Goal: Task Accomplishment & Management: Manage account settings

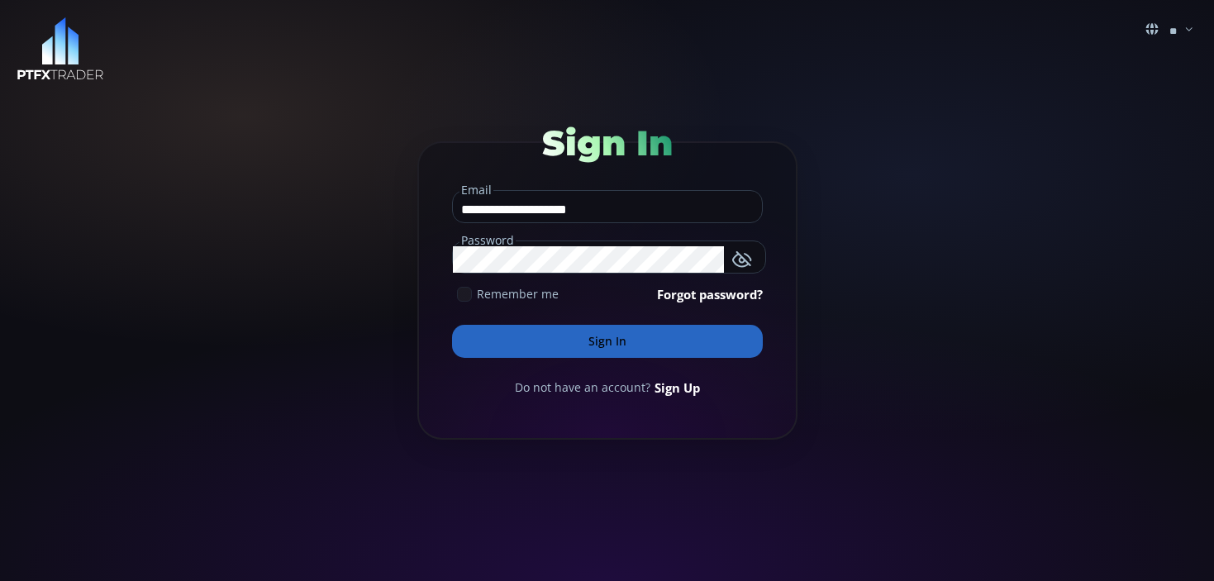
click at [737, 258] on icon "button" at bounding box center [742, 259] width 20 height 20
click at [669, 352] on button "Sign In" at bounding box center [607, 341] width 311 height 33
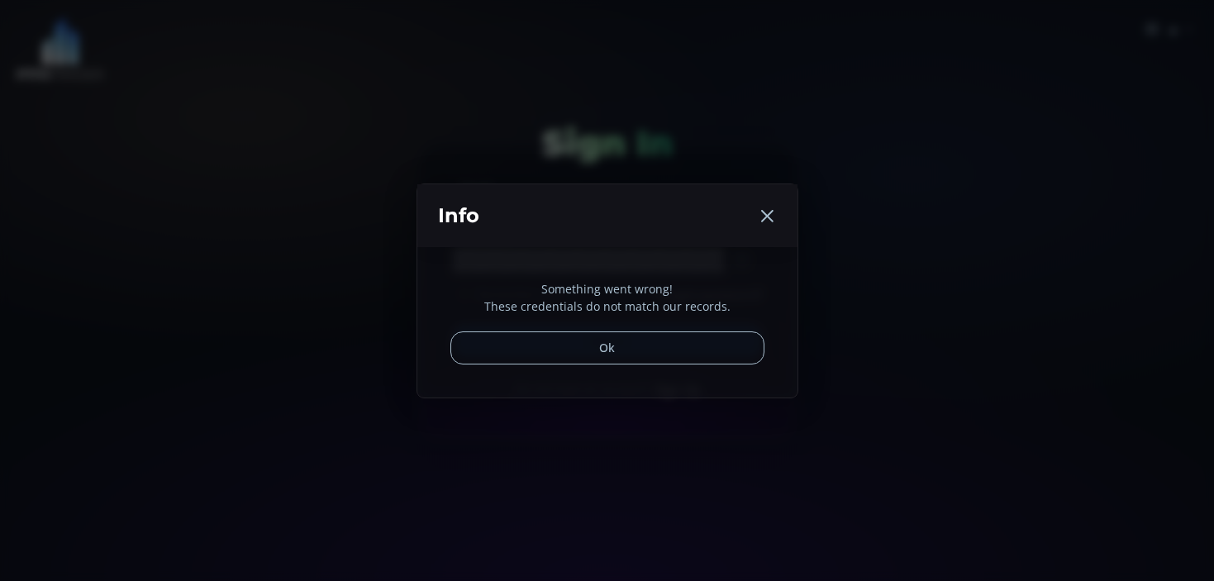
click at [766, 218] on use at bounding box center [767, 216] width 12 height 12
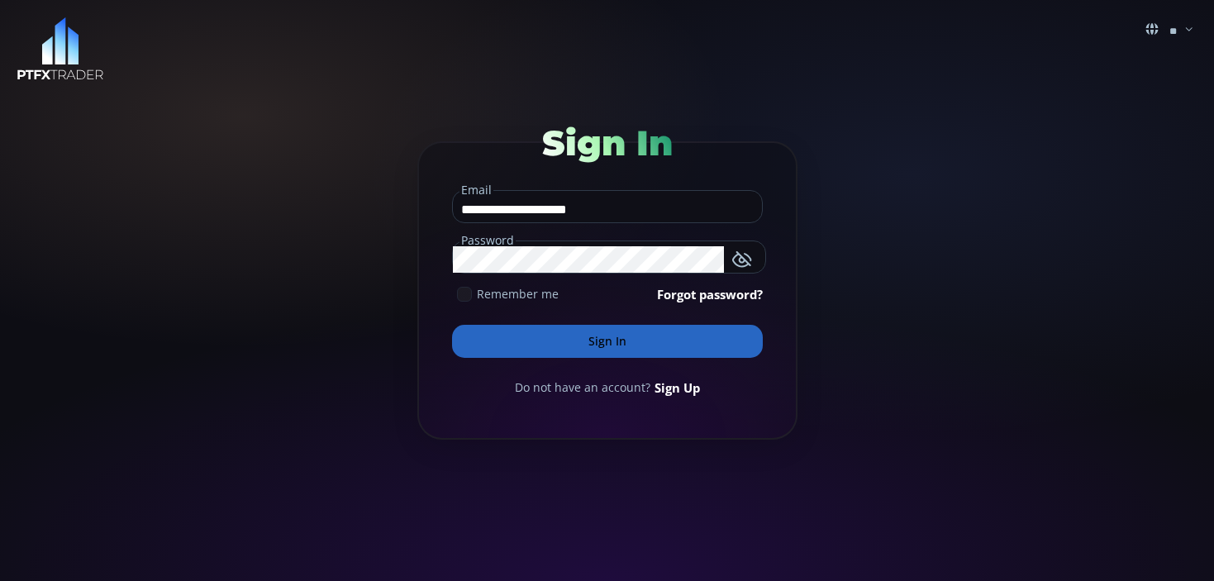
click at [717, 299] on link "Forgot password?" at bounding box center [710, 294] width 106 height 18
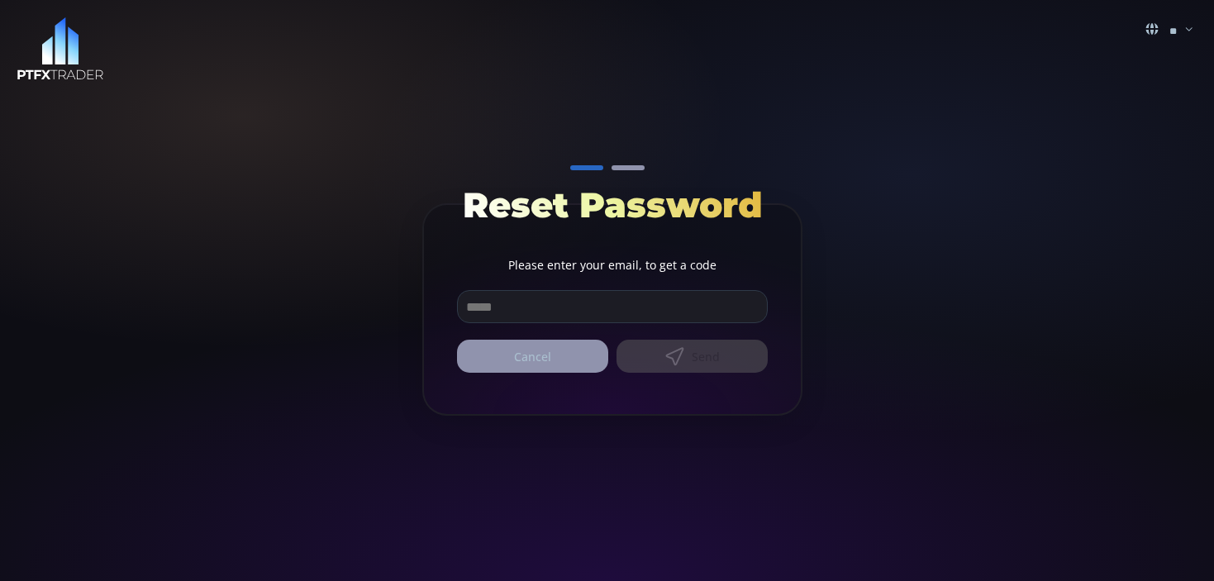
click at [717, 299] on input "email" at bounding box center [612, 306] width 309 height 31
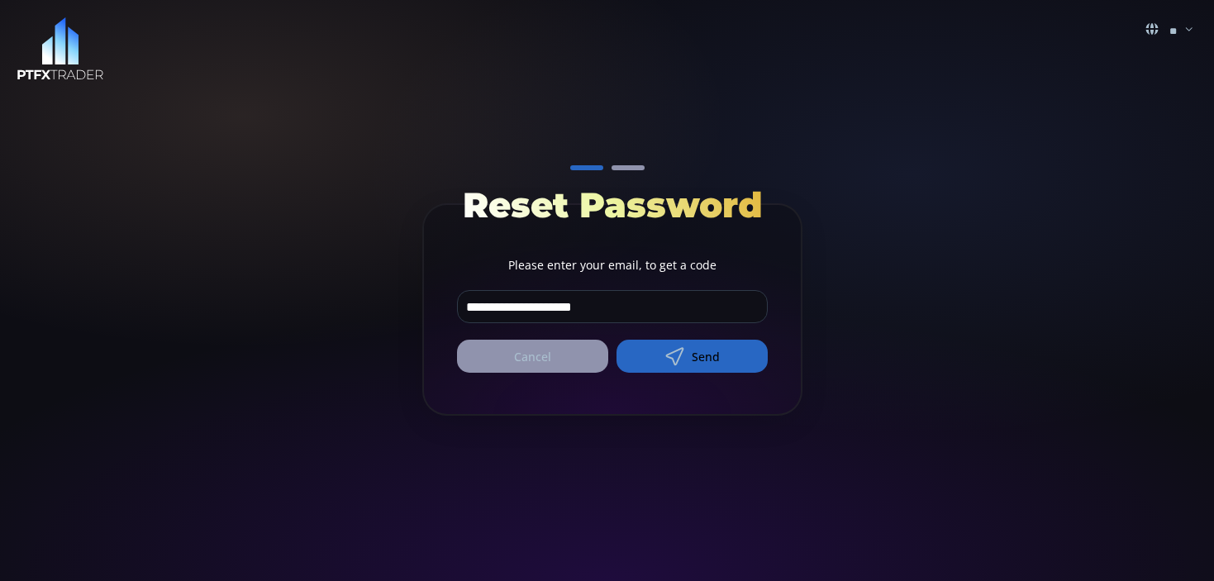
type input "**********"
click at [716, 363] on button "Send" at bounding box center [691, 356] width 151 height 33
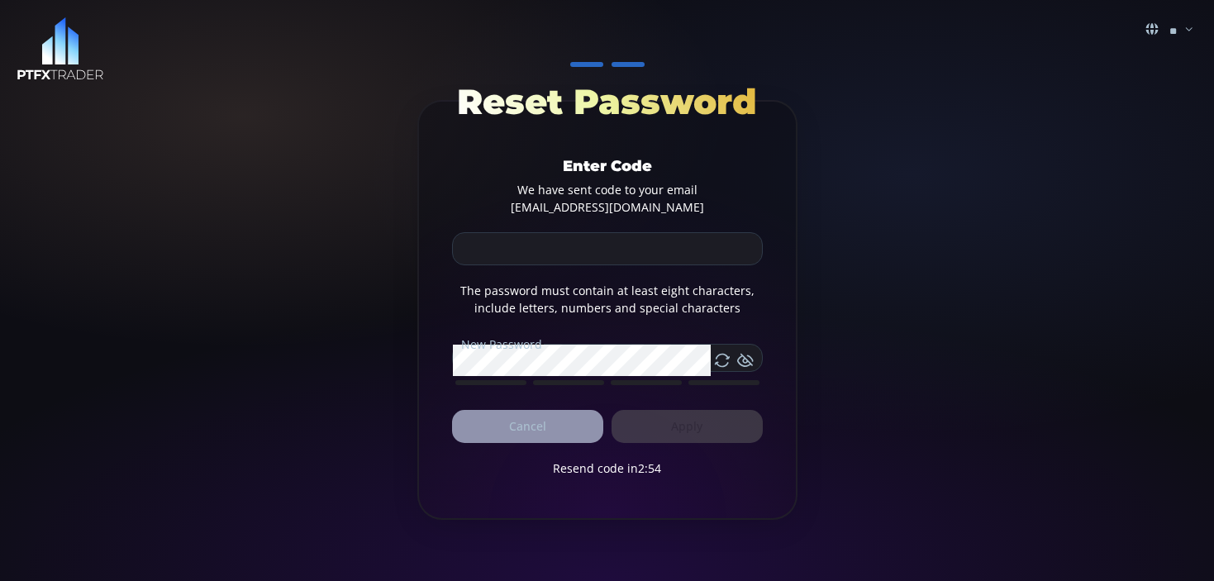
click at [606, 249] on input at bounding box center [607, 248] width 309 height 31
type input "*"
click at [764, 198] on form "Reset Password Enter Code We have sent code to your email [EMAIL_ADDRESS][DOMAI…" at bounding box center [607, 310] width 380 height 420
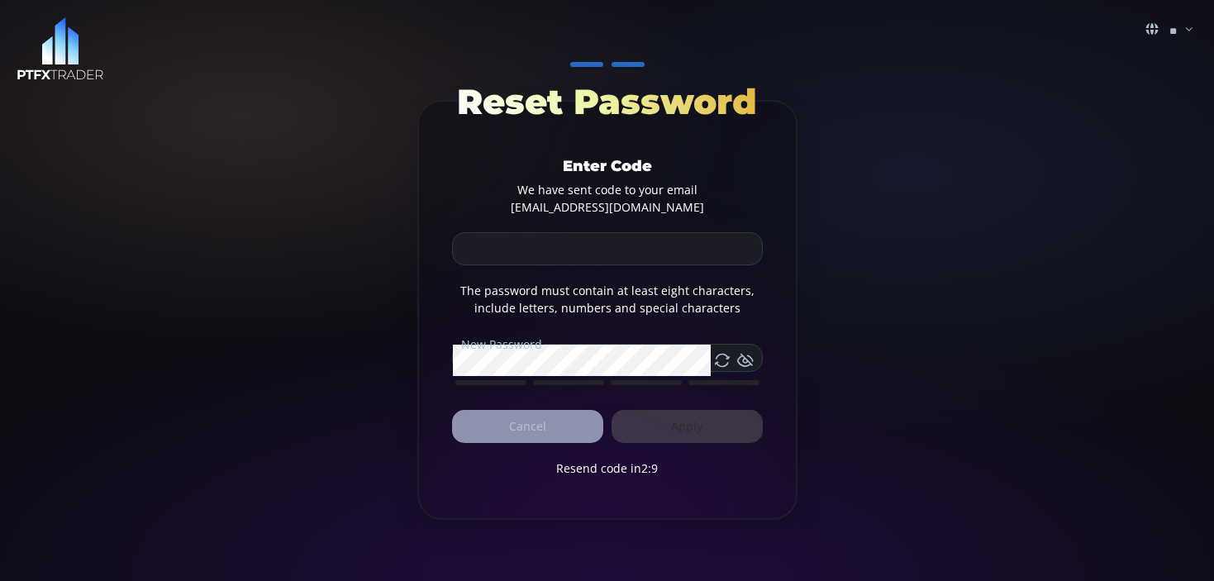
click at [520, 243] on input at bounding box center [607, 248] width 309 height 31
type input "*****"
click at [438, 323] on form "Reset Password Enter Code We have sent code to your email [EMAIL_ADDRESS][DOMAI…" at bounding box center [607, 310] width 380 height 420
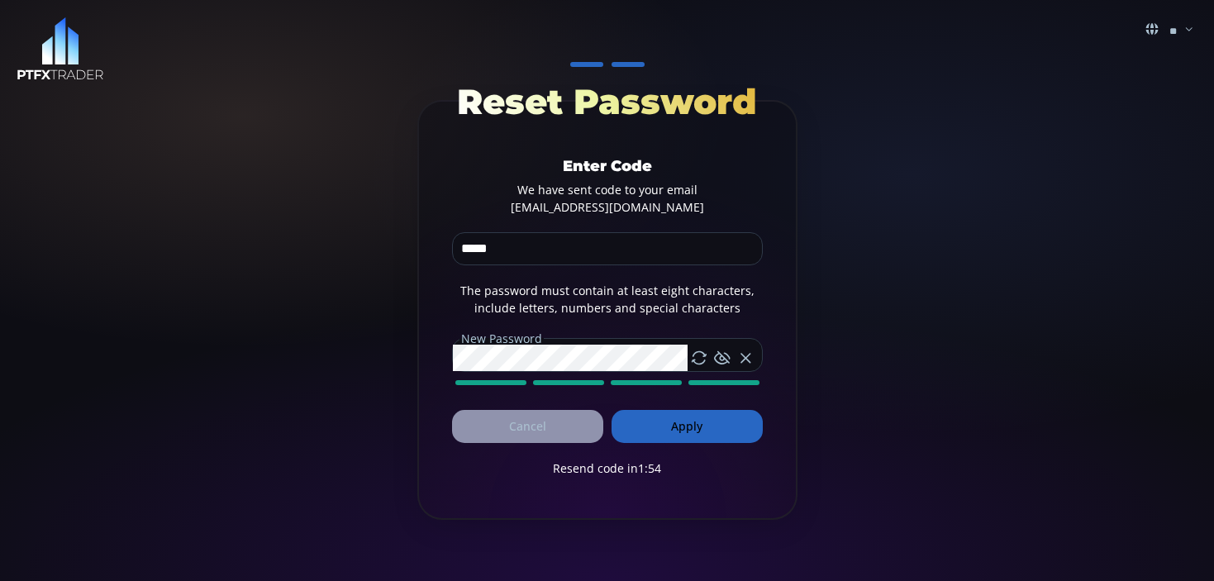
click at [720, 355] on icon at bounding box center [722, 357] width 17 height 17
click at [705, 420] on button "Apply" at bounding box center [686, 426] width 151 height 33
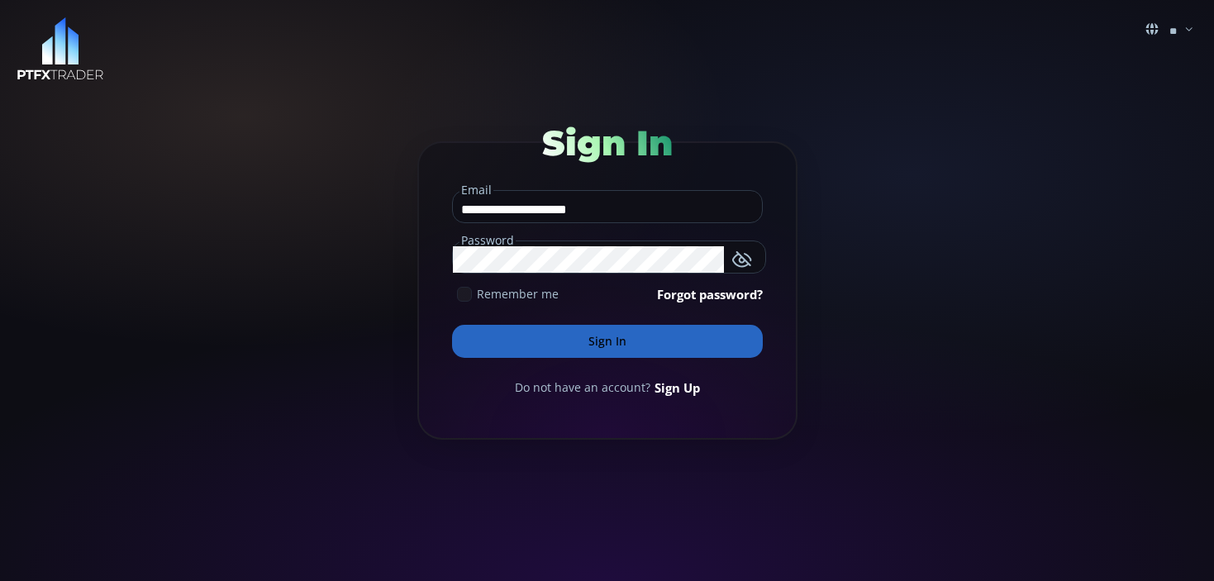
click at [601, 349] on button "Sign In" at bounding box center [607, 341] width 311 height 33
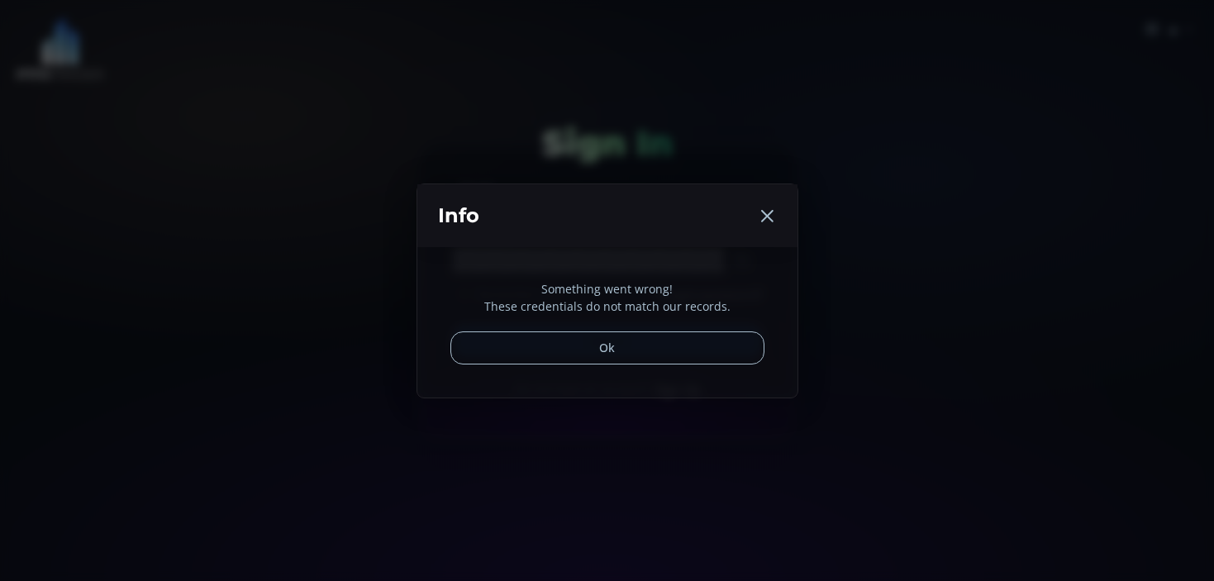
click at [771, 215] on icon at bounding box center [767, 216] width 20 height 20
